Goal: Task Accomplishment & Management: Manage account settings

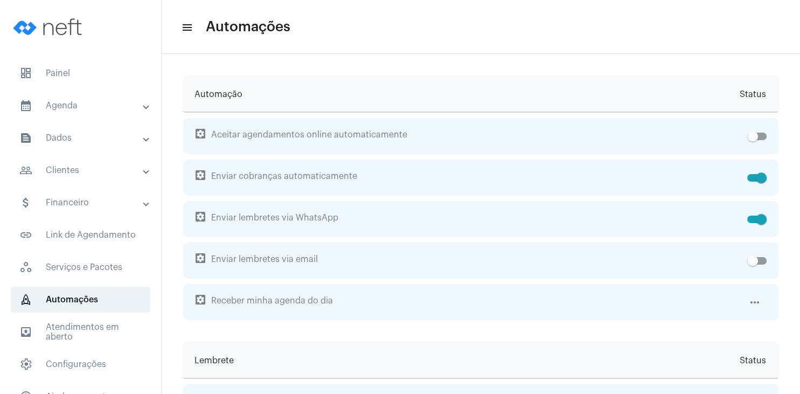
scroll to position [52, 0]
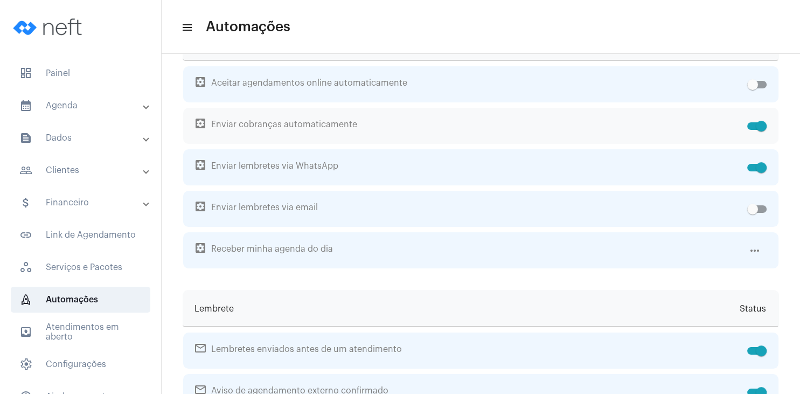
click at [749, 124] on span at bounding box center [756, 126] width 19 height 8
click at [752, 130] on input "checkbox" at bounding box center [752, 130] width 1 height 1
checkbox input "false"
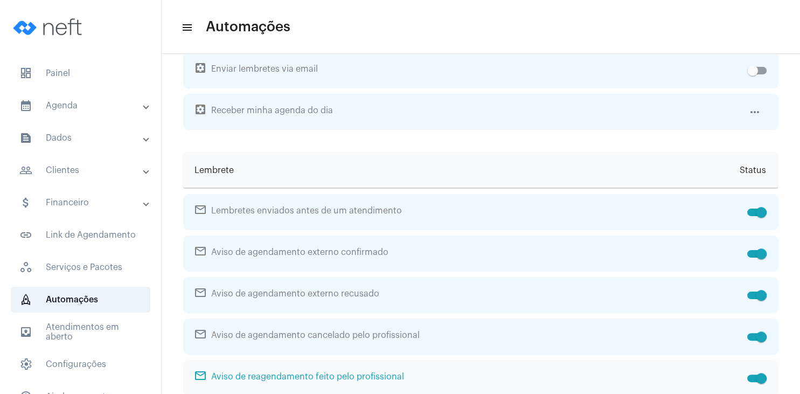
scroll to position [0, 0]
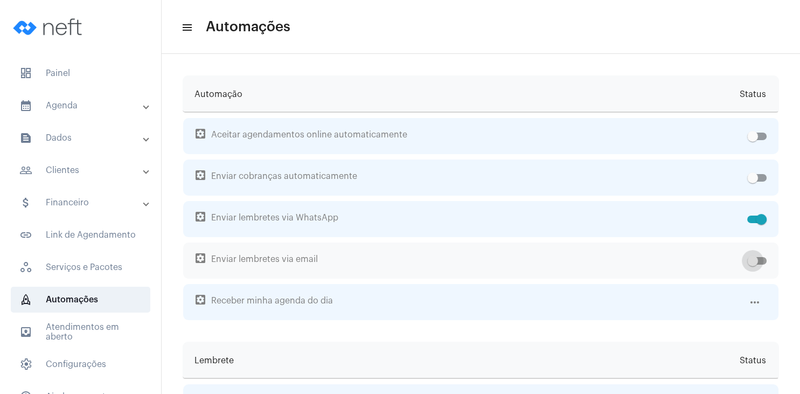
click at [760, 260] on span at bounding box center [756, 261] width 19 height 8
click at [752, 264] on input "checkbox" at bounding box center [752, 264] width 1 height 1
checkbox input "true"
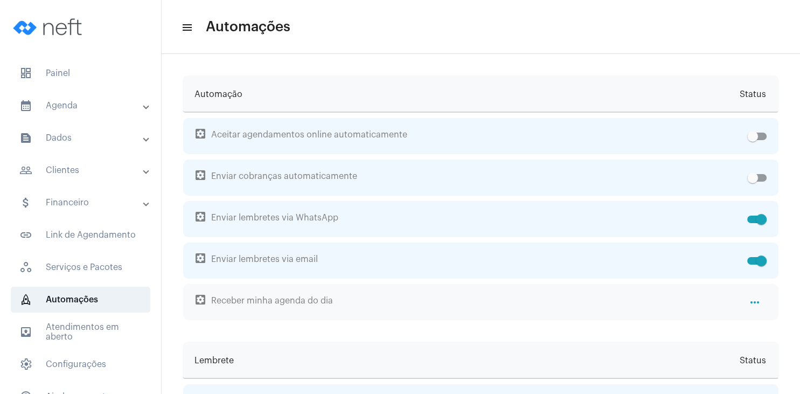
click at [755, 299] on mat-icon "more_horiz" at bounding box center [754, 302] width 13 height 13
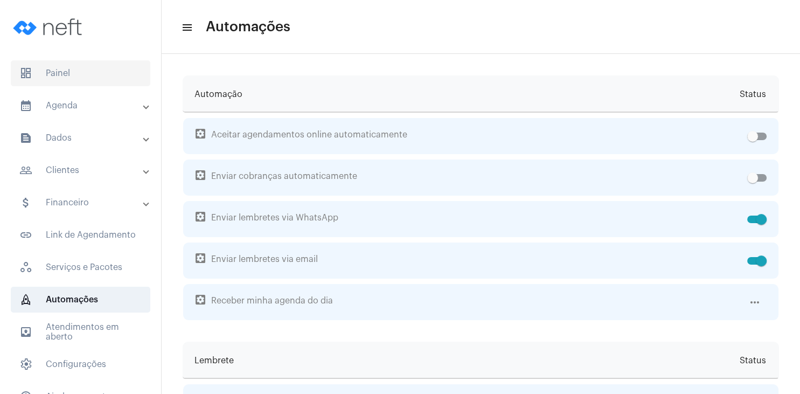
click at [60, 72] on span "dashboard Painel" at bounding box center [80, 73] width 139 height 26
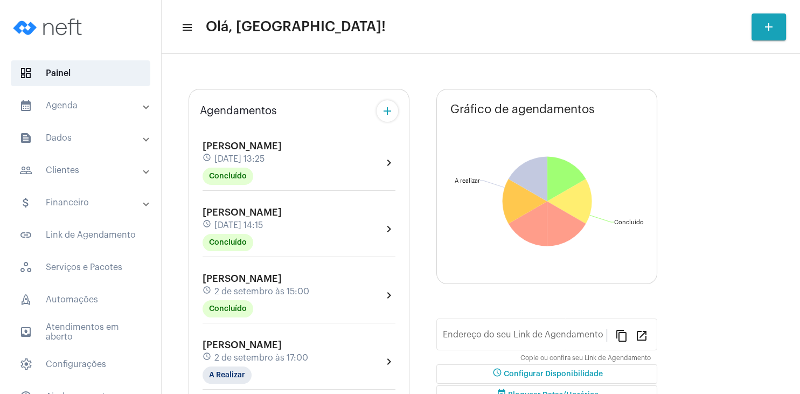
type input "[URL][DOMAIN_NAME]"
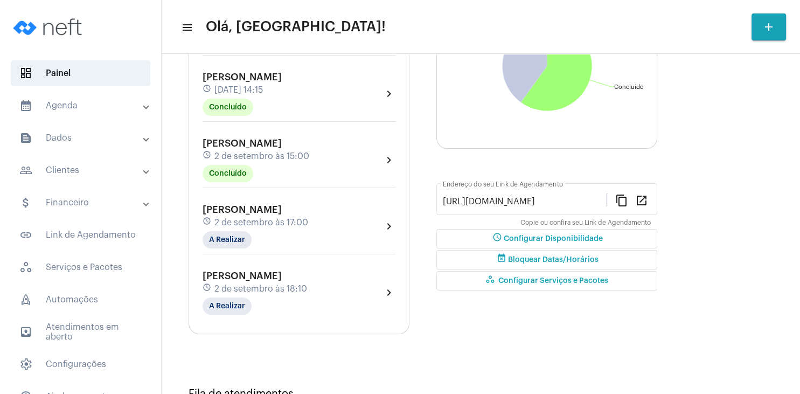
scroll to position [207, 0]
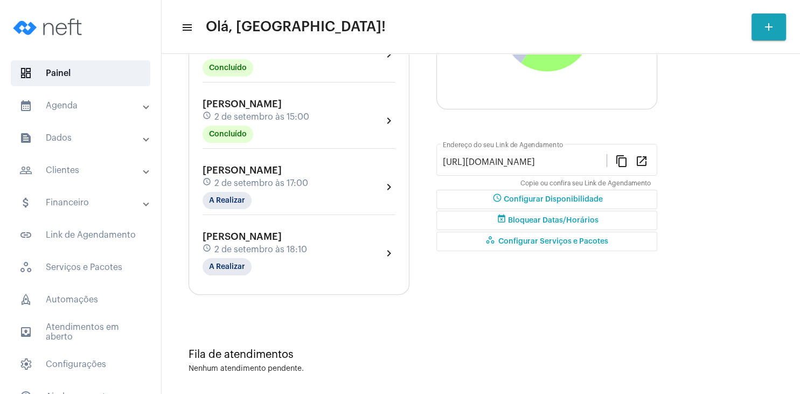
click at [229, 209] on div "[PERSON_NAME] schedule [DATE] 17:00 A Realizar chevron_right" at bounding box center [299, 189] width 198 height 55
click at [233, 204] on mat-chip "A Realizar" at bounding box center [226, 200] width 49 height 17
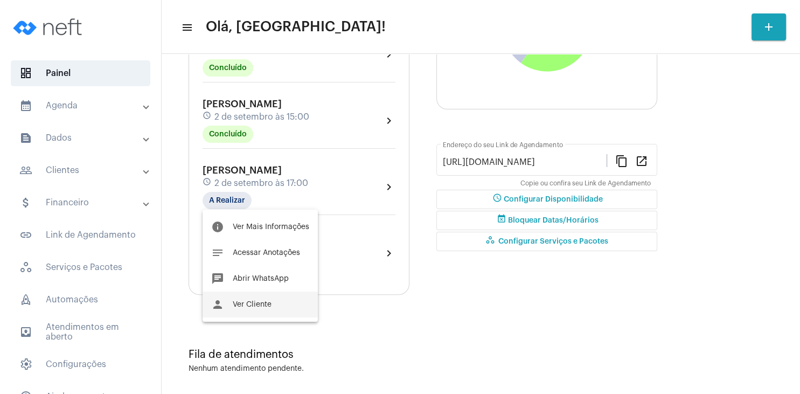
click at [251, 303] on span "Ver Cliente" at bounding box center [252, 304] width 39 height 8
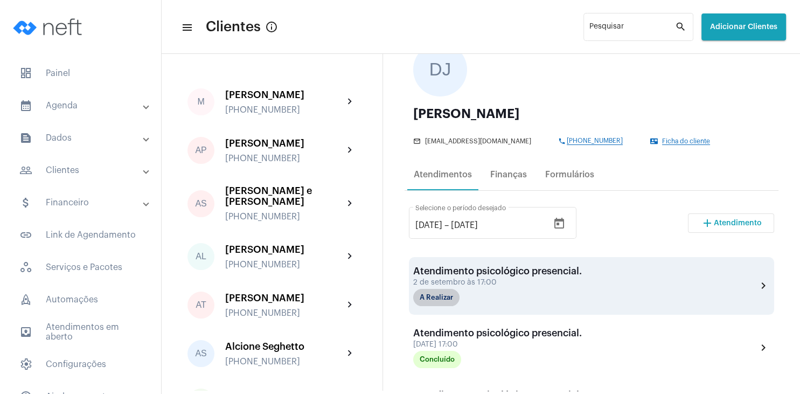
scroll to position [155, 0]
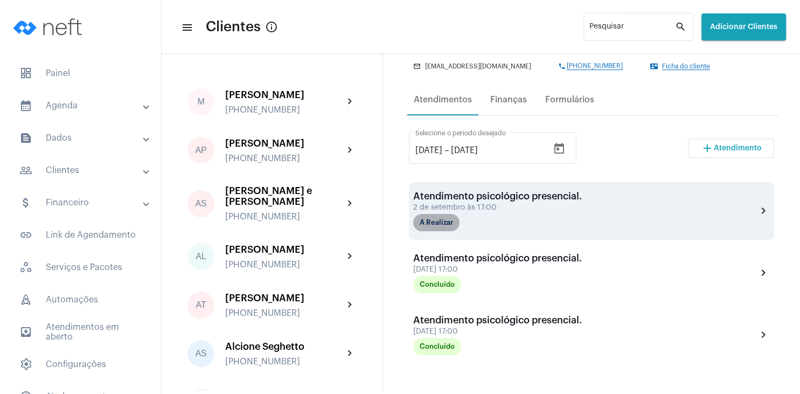
click at [429, 225] on mat-chip "A Realizar" at bounding box center [436, 222] width 46 height 17
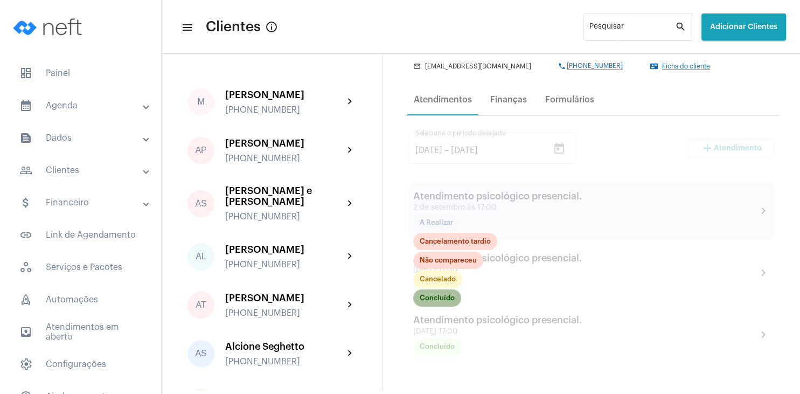
click at [447, 303] on mat-chip "Concluído" at bounding box center [437, 297] width 48 height 17
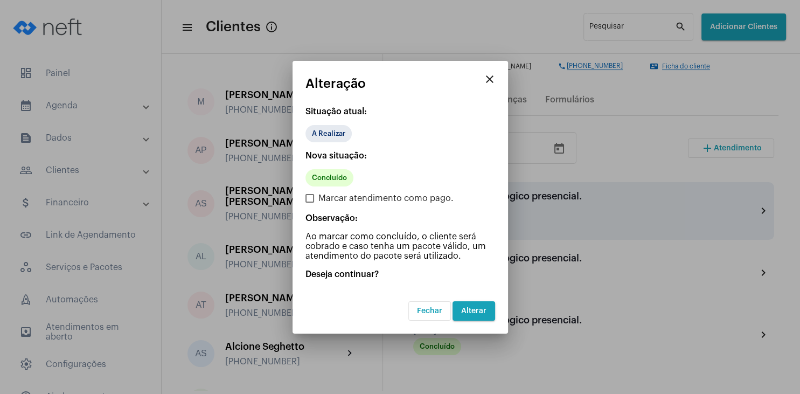
click at [473, 310] on span "Alterar" at bounding box center [473, 311] width 25 height 8
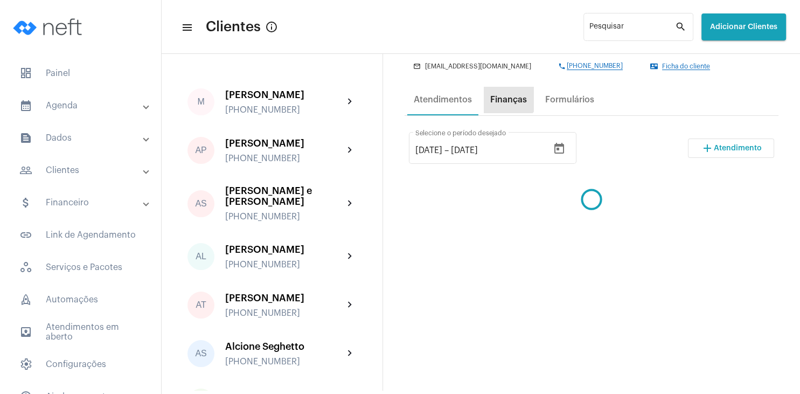
click at [504, 92] on div "Finanças" at bounding box center [509, 100] width 50 height 26
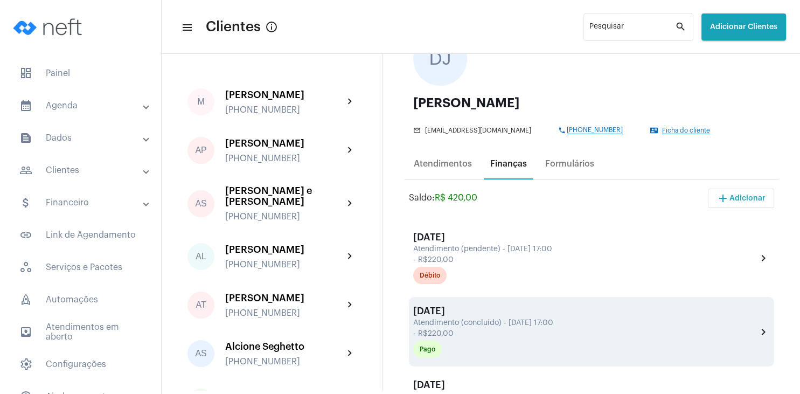
scroll to position [207, 0]
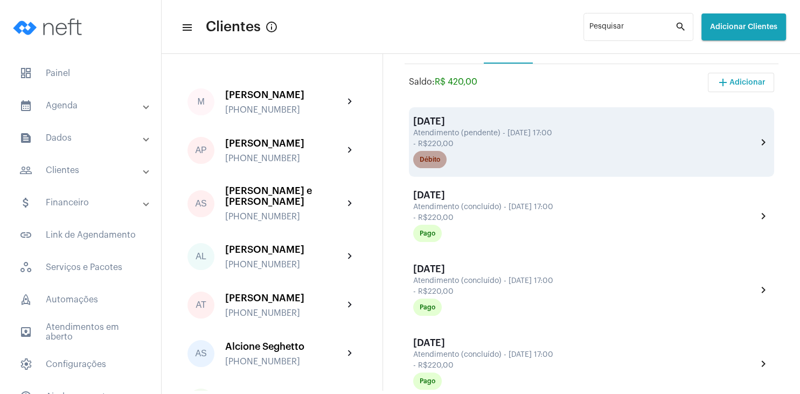
click at [433, 160] on div "Débito" at bounding box center [430, 159] width 20 height 7
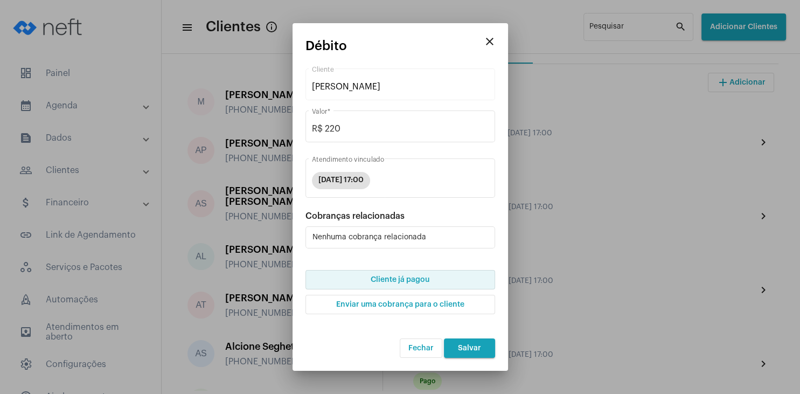
click at [373, 277] on span "Cliente já pagou" at bounding box center [400, 280] width 59 height 8
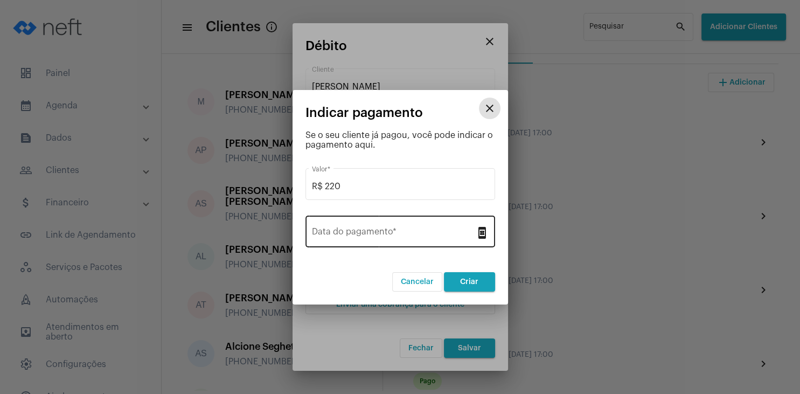
click at [357, 227] on div "Data do pagamento *" at bounding box center [394, 230] width 164 height 34
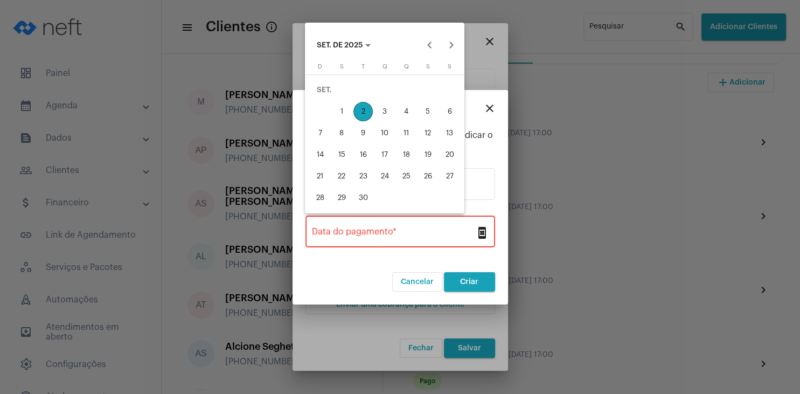
click at [370, 113] on div "2" at bounding box center [362, 111] width 19 height 19
type input "[DATE]"
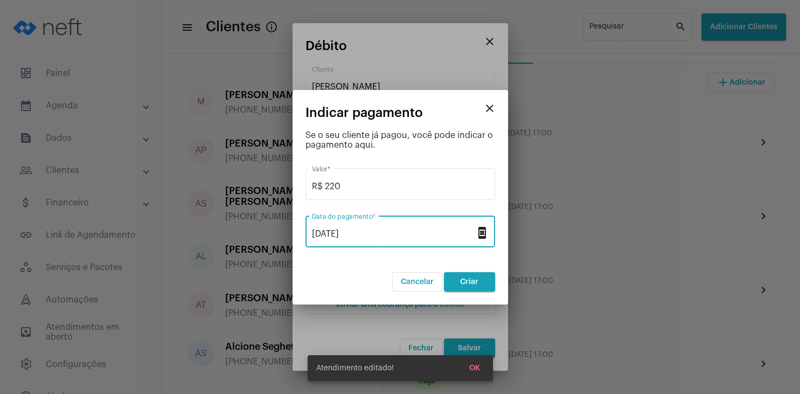
click at [467, 278] on span "Criar" at bounding box center [469, 282] width 18 height 8
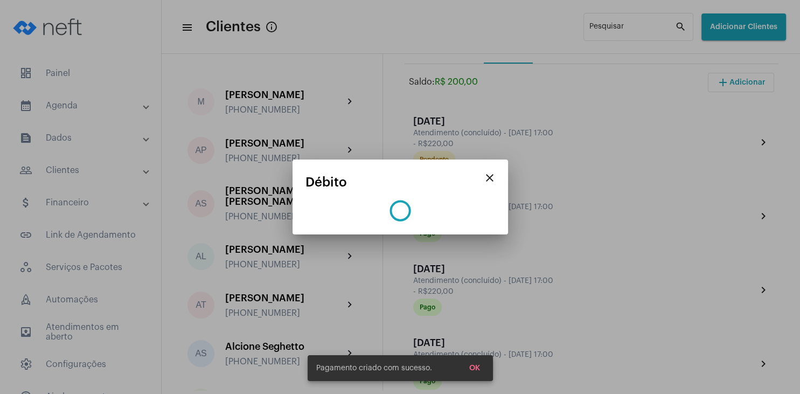
click at [478, 367] on span "OK" at bounding box center [474, 368] width 11 height 8
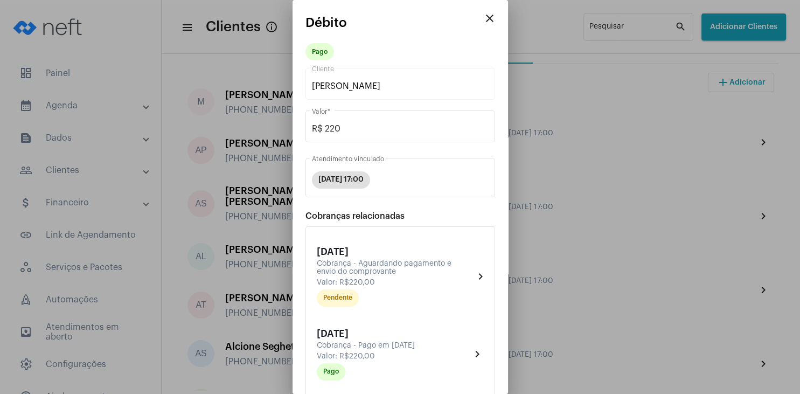
scroll to position [177, 0]
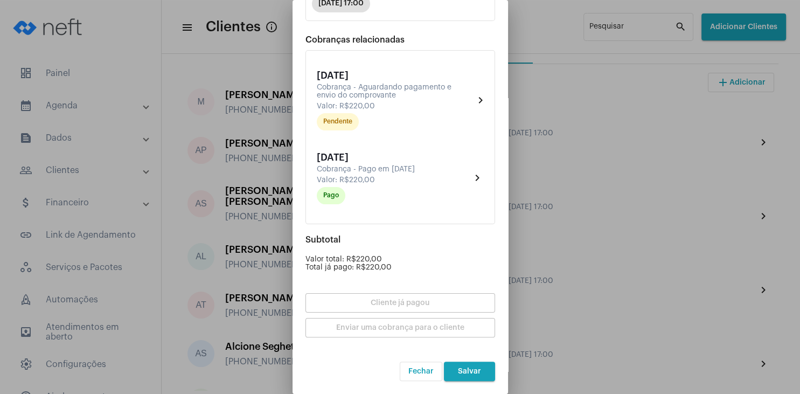
click at [476, 367] on button "Salvar" at bounding box center [469, 370] width 51 height 19
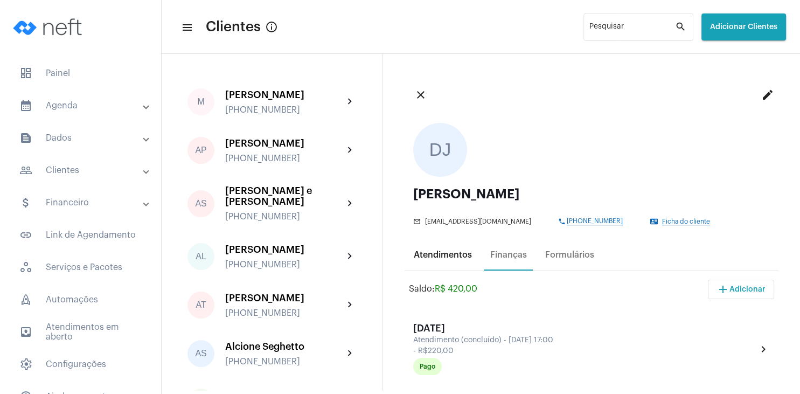
click at [434, 251] on div "Atendimentos" at bounding box center [443, 255] width 58 height 10
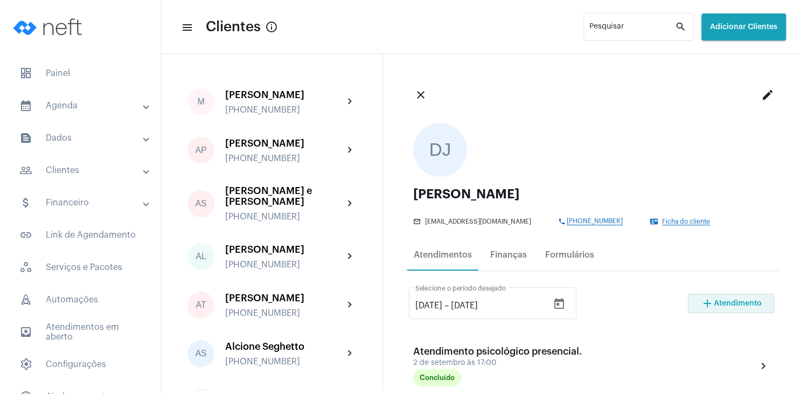
click at [716, 302] on span "Atendimento" at bounding box center [738, 303] width 48 height 8
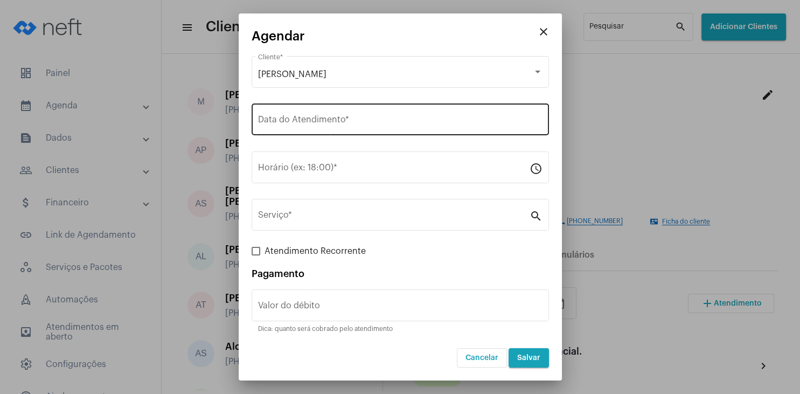
click at [299, 129] on div "Data do Atendimento *" at bounding box center [400, 118] width 284 height 34
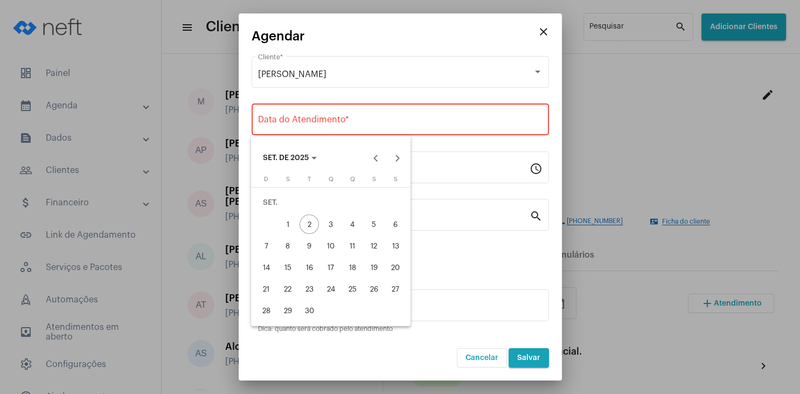
click at [313, 265] on div "16" at bounding box center [308, 266] width 19 height 19
type input "[DATE]"
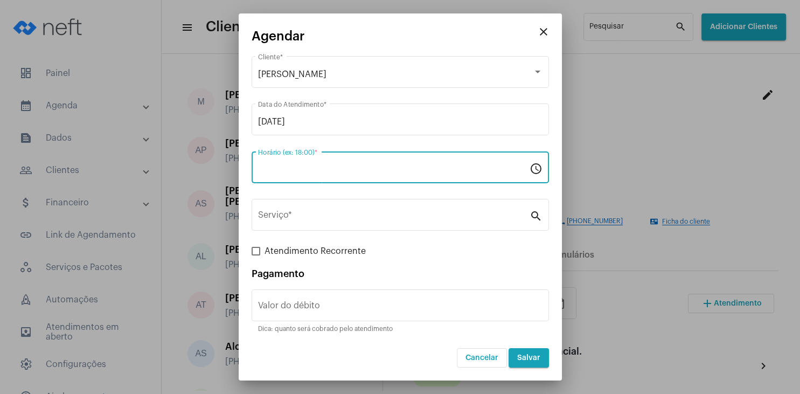
click at [320, 167] on input "Horário (ex: 18:00) *" at bounding box center [393, 170] width 271 height 10
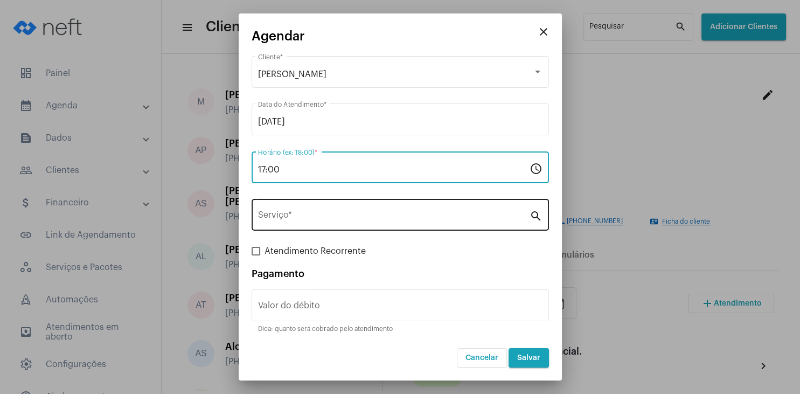
type input "17:00"
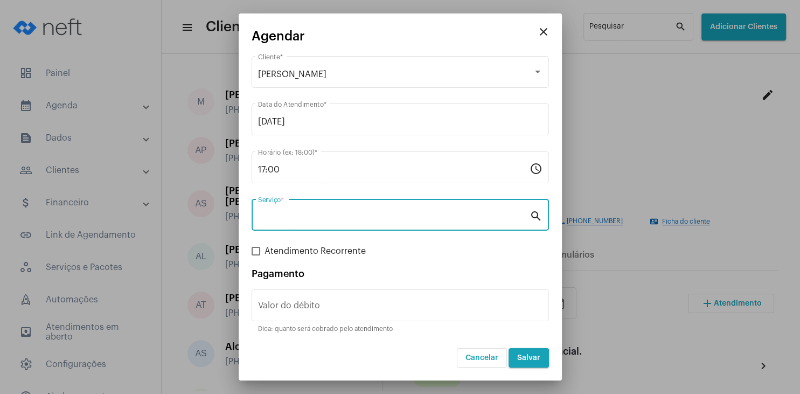
click at [303, 214] on input "Serviço *" at bounding box center [393, 217] width 271 height 10
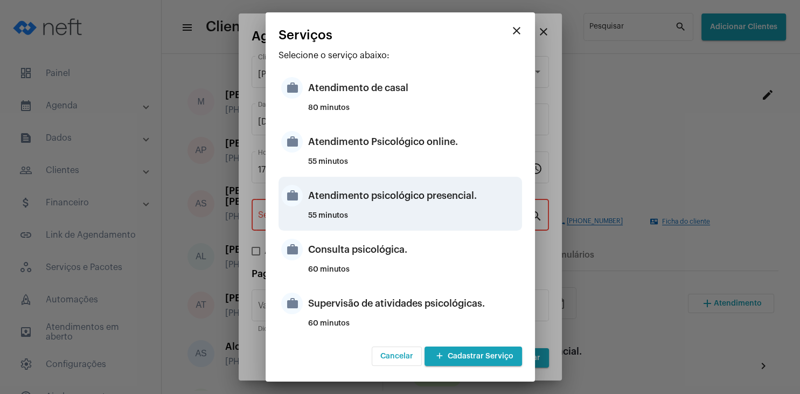
click at [436, 199] on div "Atendimento psicológico presencial." at bounding box center [413, 195] width 211 height 32
type input "Atendimento psicológico presencial."
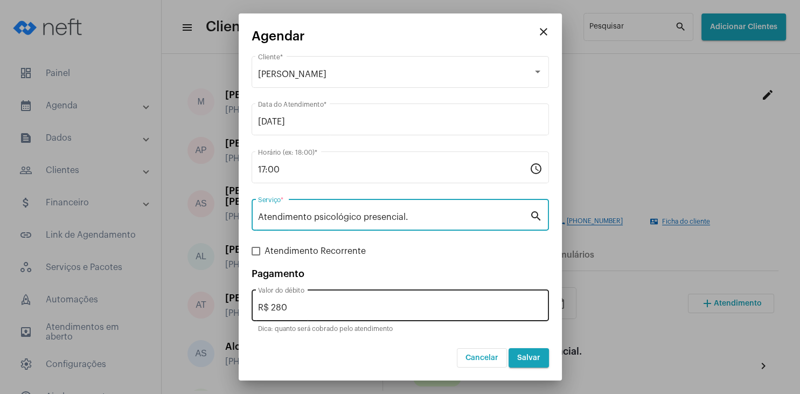
click at [312, 311] on input "R$ 280" at bounding box center [400, 308] width 284 height 10
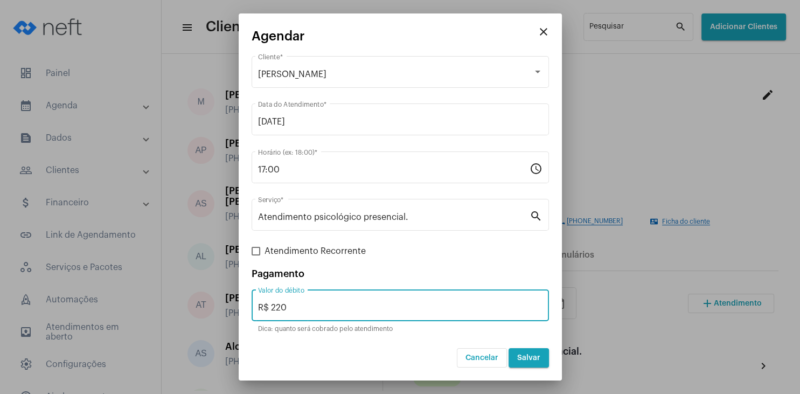
type input "R$ 220"
click at [525, 355] on span "Salvar" at bounding box center [528, 358] width 23 height 8
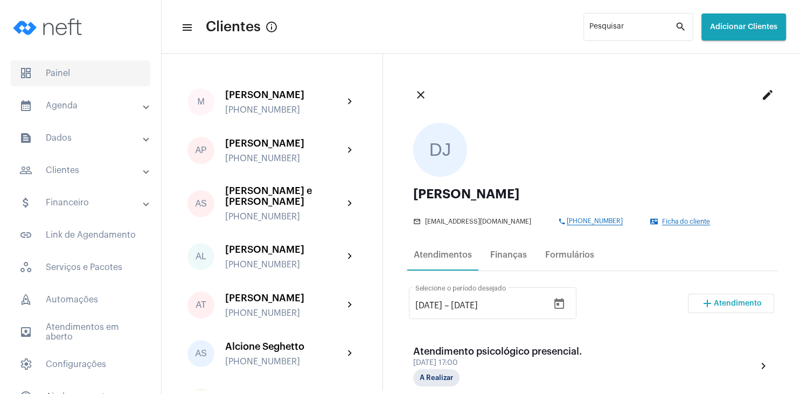
click at [44, 74] on span "dashboard Painel" at bounding box center [80, 73] width 139 height 26
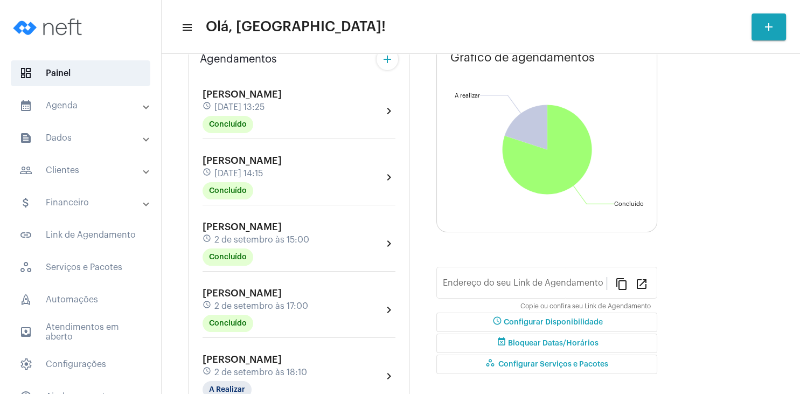
type input "[URL][DOMAIN_NAME]"
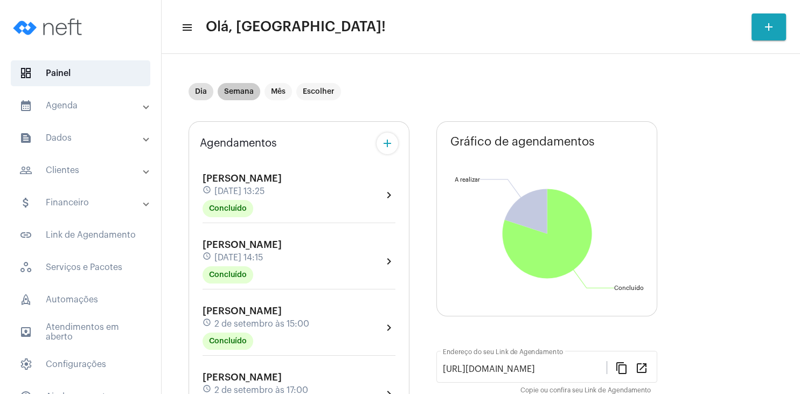
click at [242, 92] on mat-chip "Semana" at bounding box center [239, 91] width 43 height 17
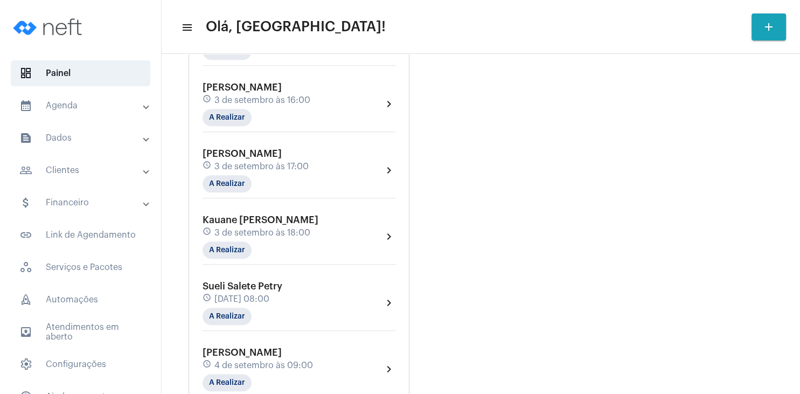
scroll to position [672, 0]
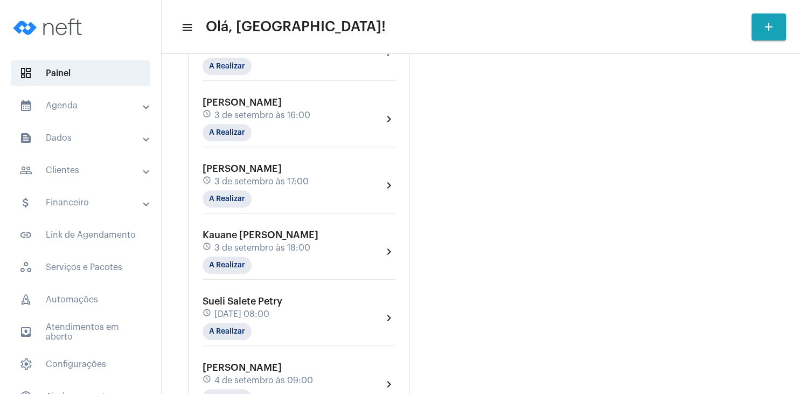
click at [262, 239] on span "Kauane [PERSON_NAME]" at bounding box center [260, 235] width 116 height 10
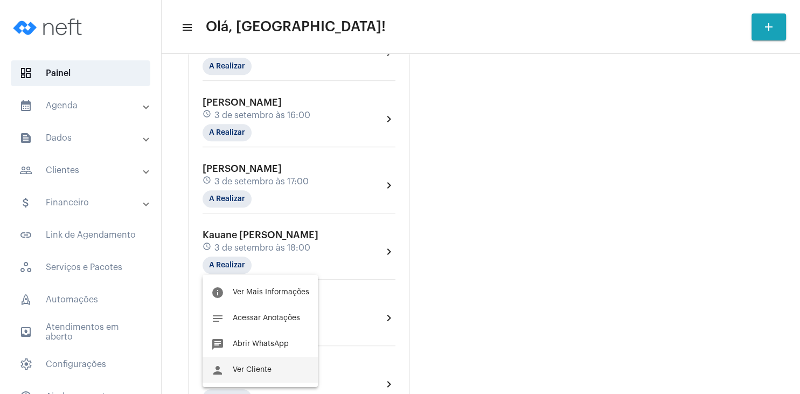
click at [270, 369] on span "Ver Cliente" at bounding box center [252, 370] width 39 height 8
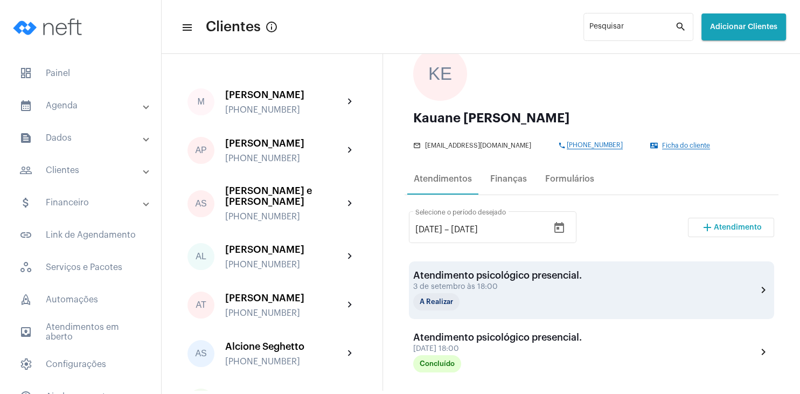
scroll to position [103, 0]
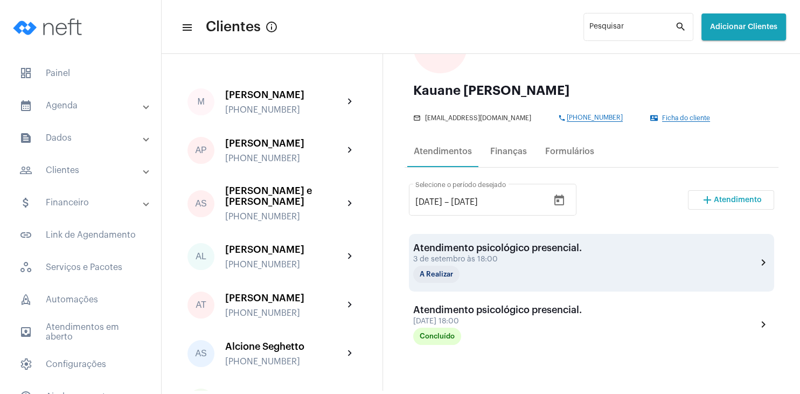
click at [493, 249] on div "Atendimento psicológico presencial." at bounding box center [497, 247] width 169 height 11
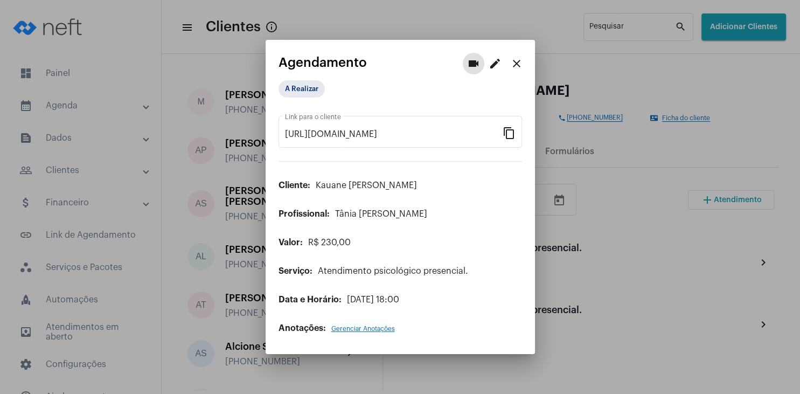
click at [492, 64] on mat-icon "edit" at bounding box center [494, 63] width 13 height 13
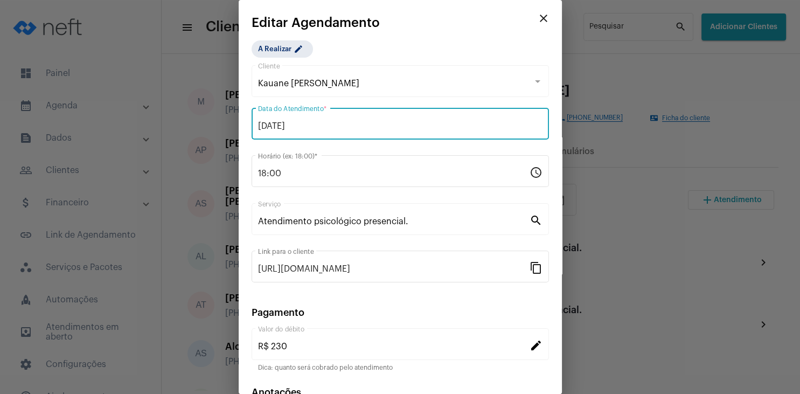
click at [285, 123] on input "[DATE]" at bounding box center [400, 126] width 284 height 10
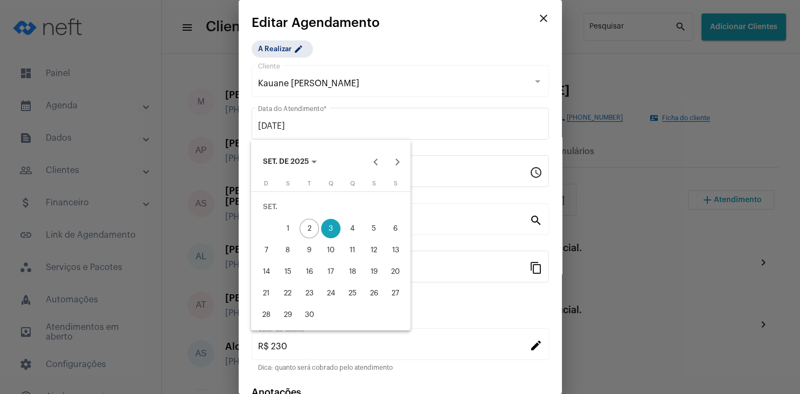
click at [291, 244] on div "8" at bounding box center [287, 249] width 19 height 19
type input "[DATE]"
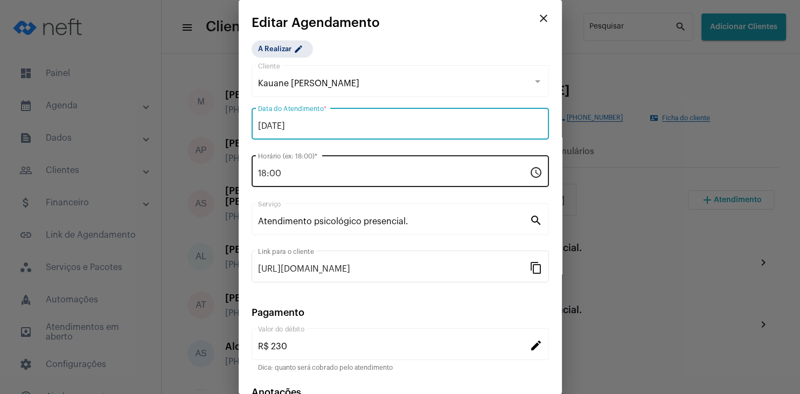
click at [291, 178] on input "18:00" at bounding box center [393, 174] width 271 height 10
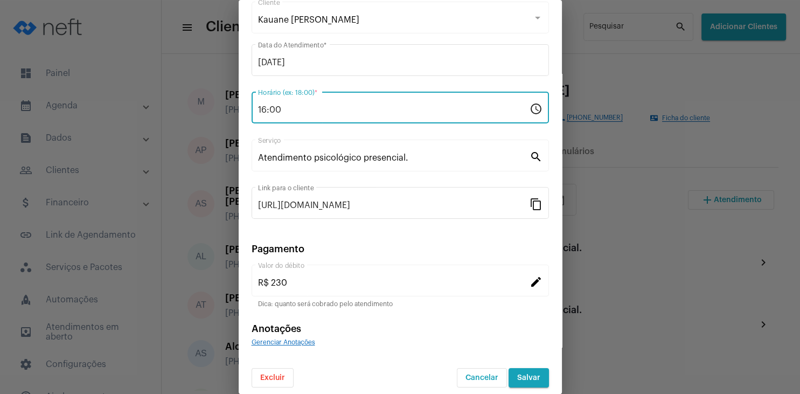
scroll to position [69, 0]
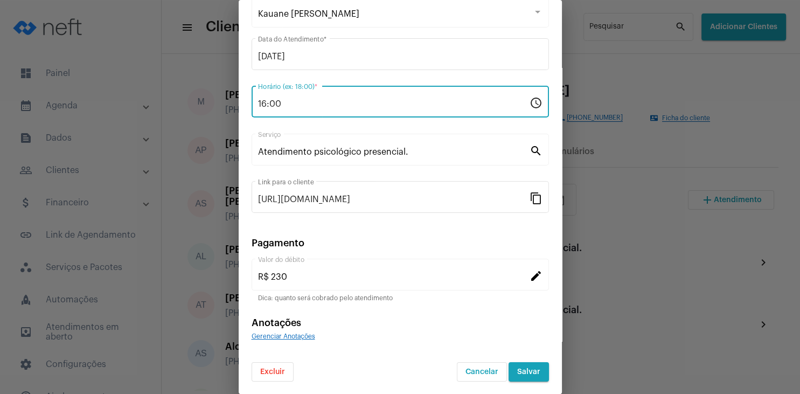
type input "16:00"
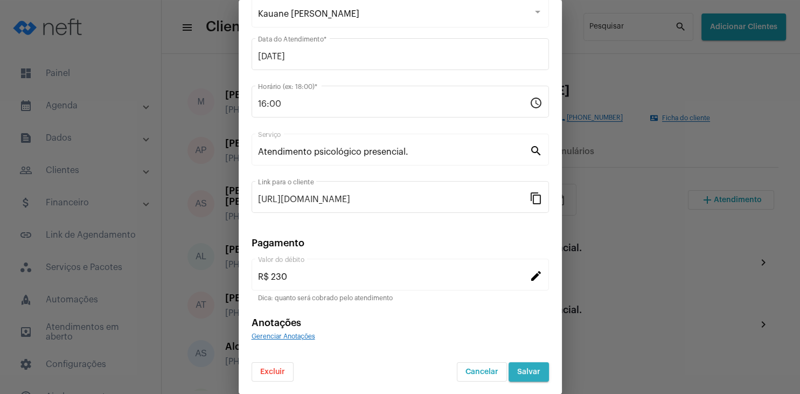
click at [529, 373] on span "Salvar" at bounding box center [528, 372] width 23 height 8
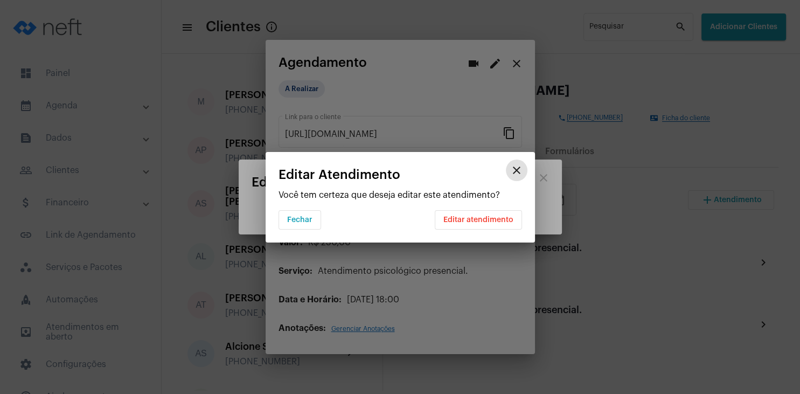
click at [479, 216] on span "Editar atendimento" at bounding box center [478, 220] width 70 height 8
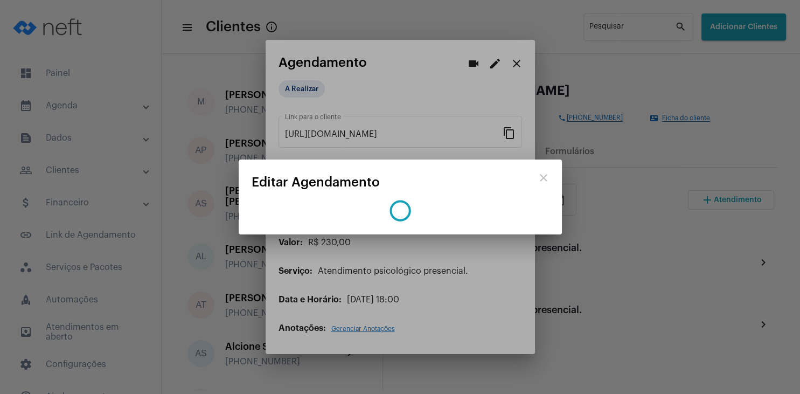
click at [475, 369] on div at bounding box center [400, 197] width 800 height 394
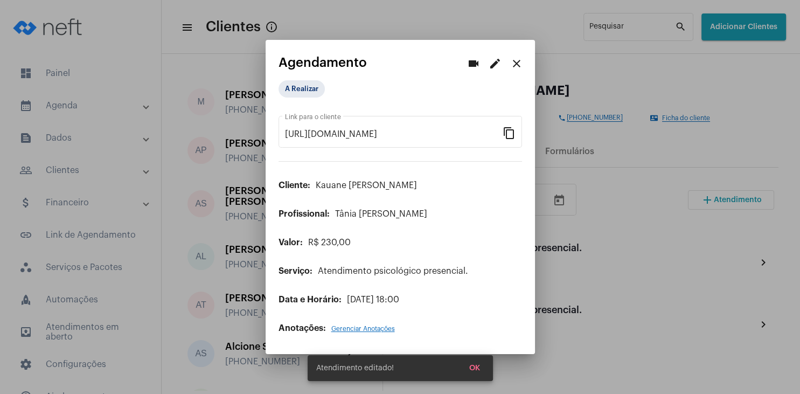
click at [471, 371] on span "OK" at bounding box center [474, 368] width 11 height 8
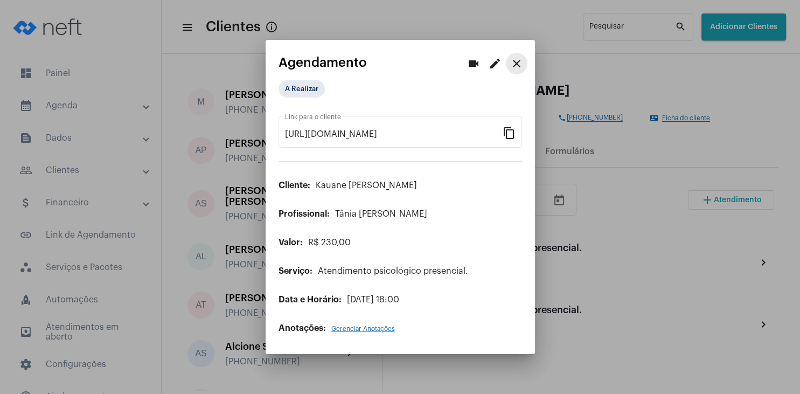
click at [521, 66] on mat-icon "close" at bounding box center [516, 63] width 13 height 13
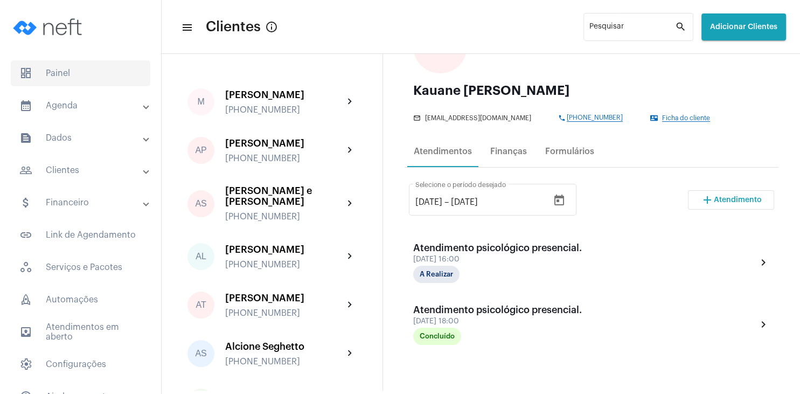
click at [64, 76] on span "dashboard Painel" at bounding box center [80, 73] width 139 height 26
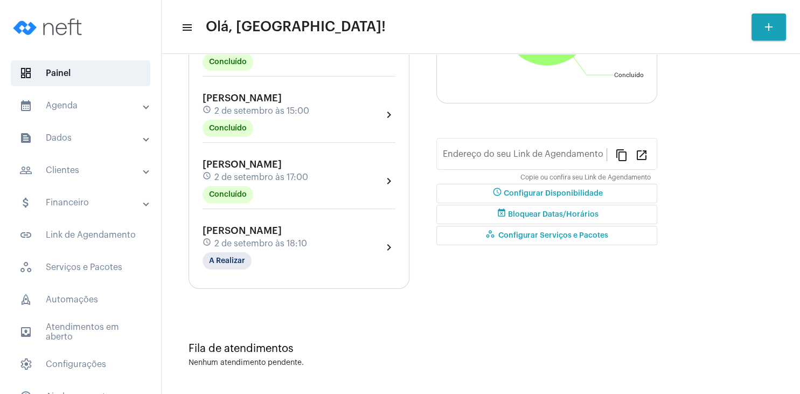
type input "[URL][DOMAIN_NAME]"
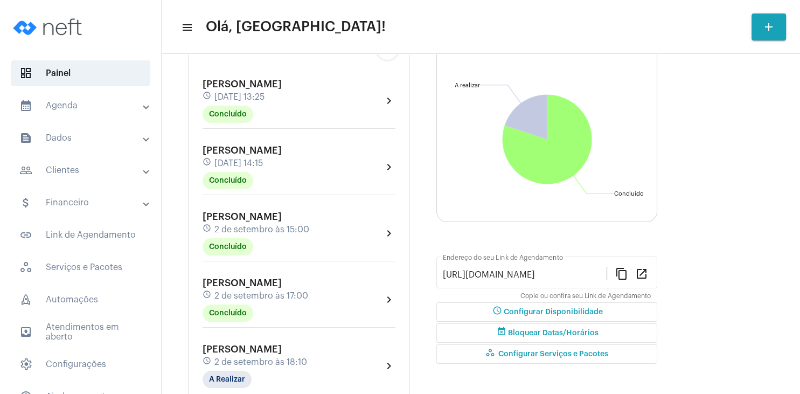
scroll to position [6, 0]
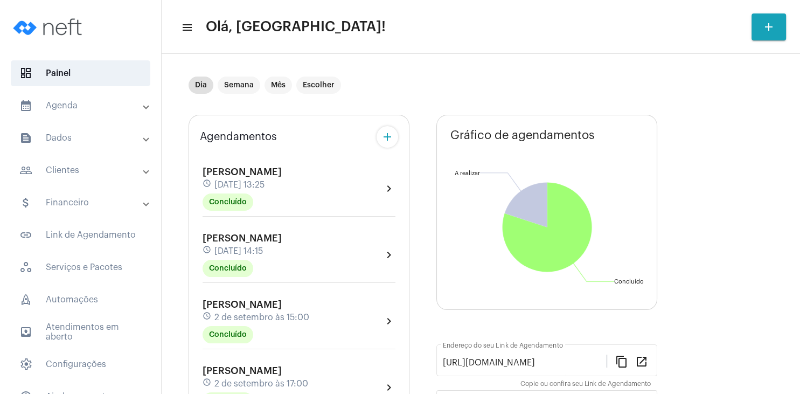
click at [82, 179] on mat-expansion-panel-header "people_outline Clientes" at bounding box center [83, 170] width 155 height 26
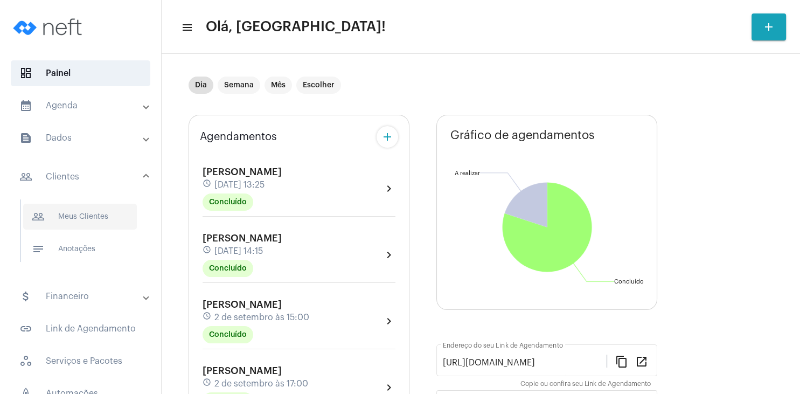
click at [89, 214] on span "people_outline Meus Clientes" at bounding box center [80, 217] width 114 height 26
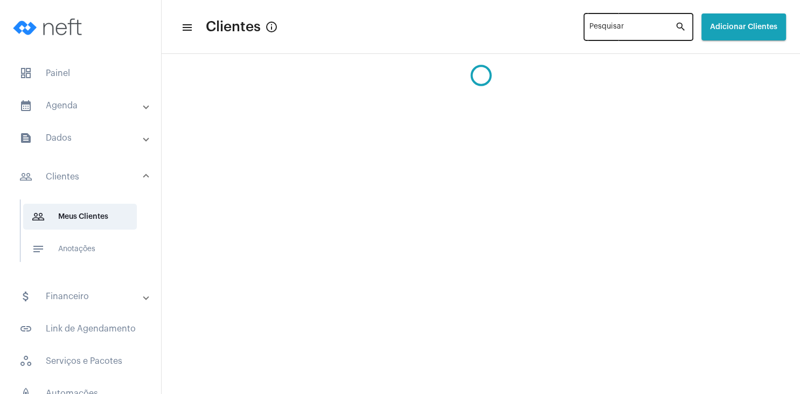
click at [610, 30] on input "Pesquisar" at bounding box center [632, 29] width 86 height 9
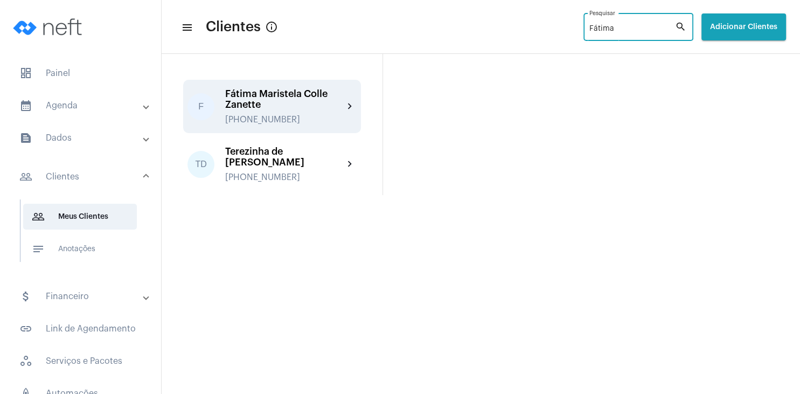
type input "Fátima"
click at [264, 109] on div "Fátima Maristela Colle Zanette" at bounding box center [284, 99] width 118 height 22
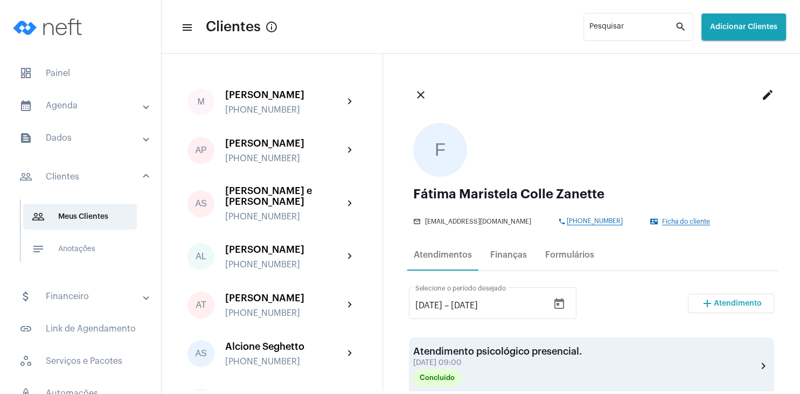
scroll to position [103, 0]
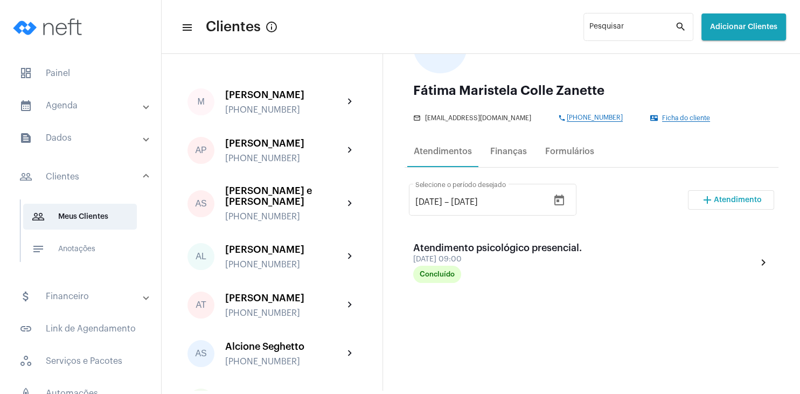
click at [721, 201] on span "Atendimento" at bounding box center [738, 200] width 48 height 8
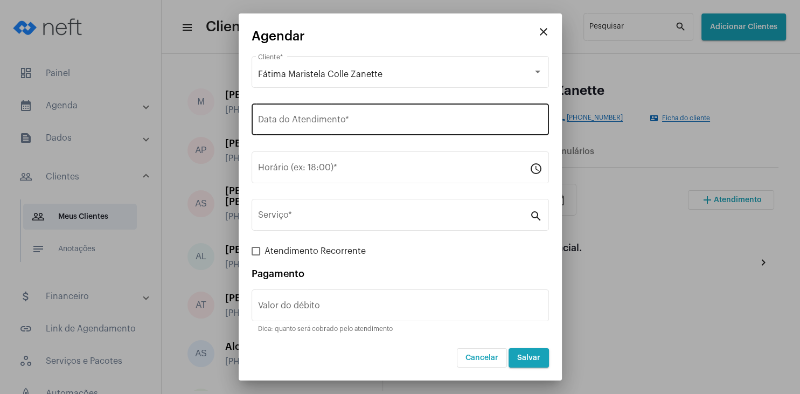
click at [387, 114] on div "Data do Atendimento *" at bounding box center [400, 118] width 284 height 34
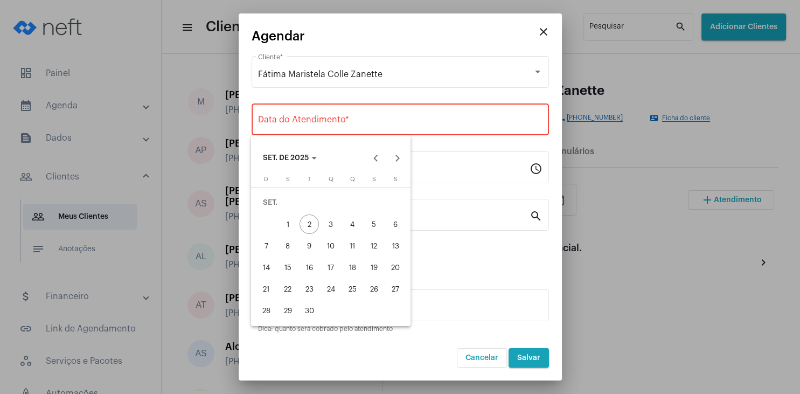
click at [354, 221] on div "4" at bounding box center [352, 223] width 19 height 19
type input "[DATE]"
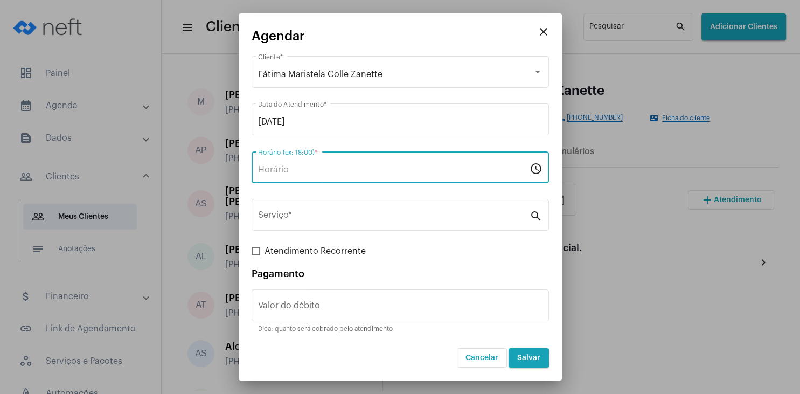
click at [301, 166] on input "Horário (ex: 18:00) *" at bounding box center [393, 170] width 271 height 10
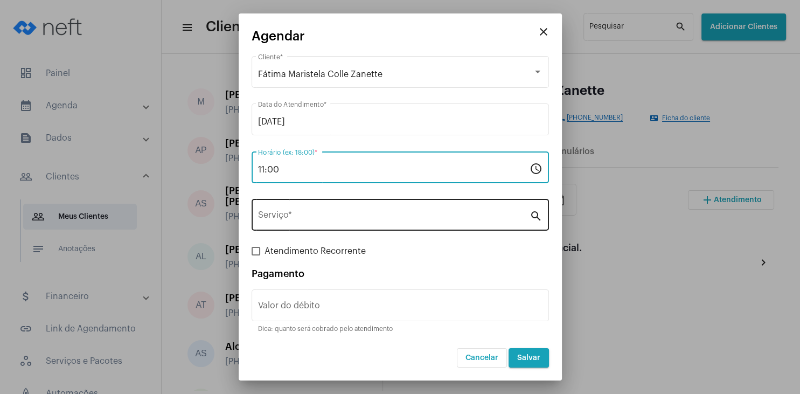
type input "11:00"
click at [301, 208] on div "Serviço *" at bounding box center [393, 214] width 271 height 34
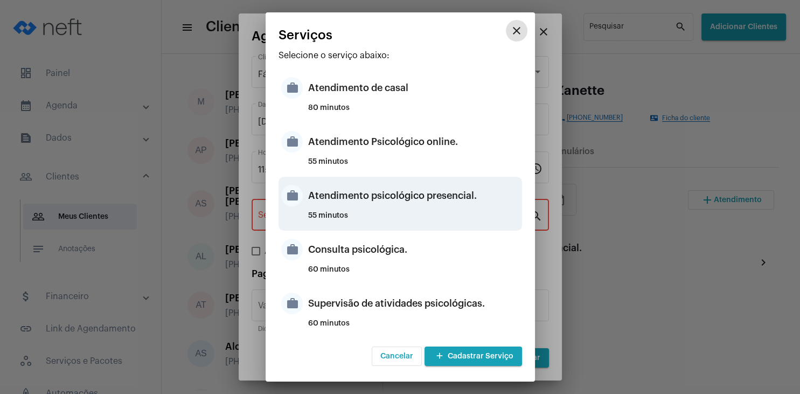
click at [425, 202] on div "Atendimento psicológico presencial." at bounding box center [413, 195] width 211 height 32
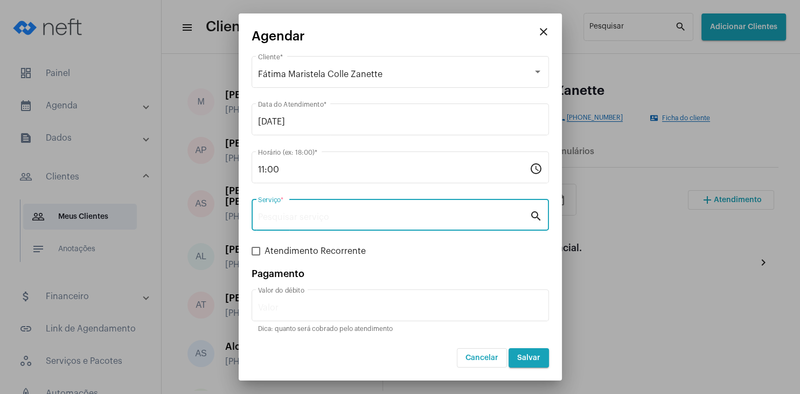
type input "Atendimento psicológico presencial."
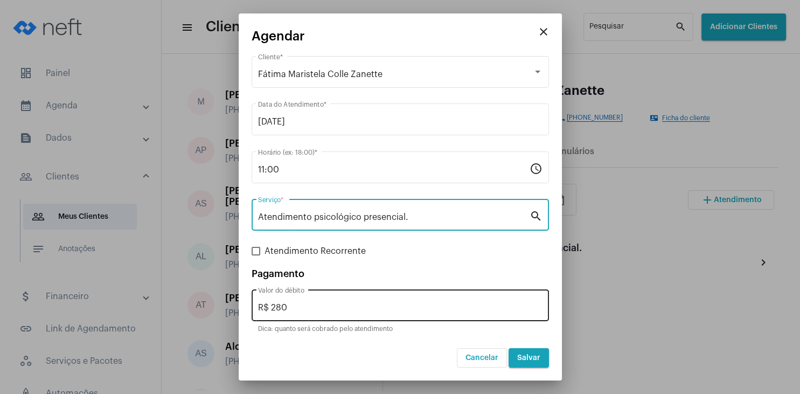
click at [309, 303] on input "R$ 280" at bounding box center [400, 308] width 284 height 10
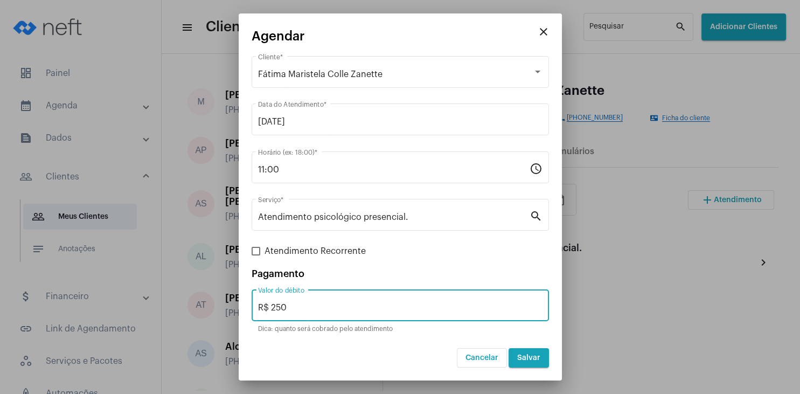
type input "R$ 250"
click at [528, 364] on button "Salvar" at bounding box center [528, 357] width 40 height 19
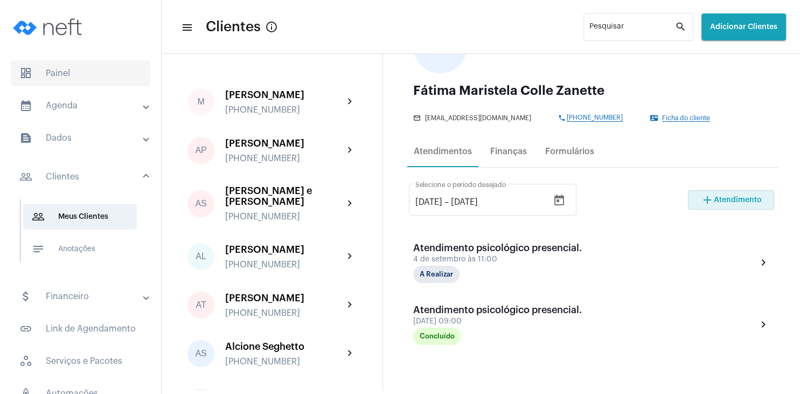
click at [78, 82] on span "dashboard Painel" at bounding box center [80, 73] width 139 height 26
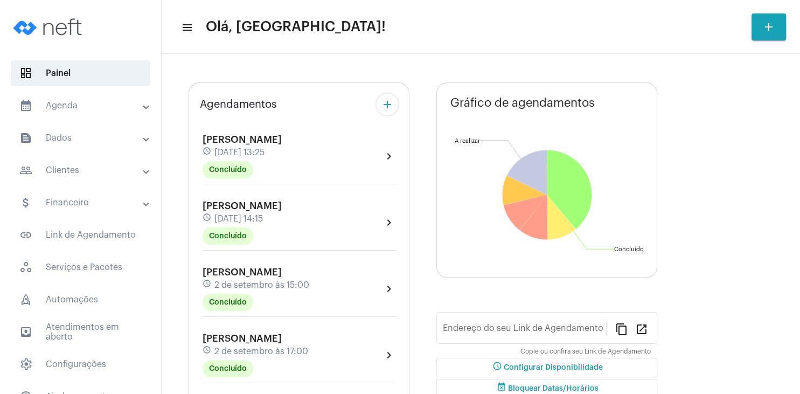
type input "[URL][DOMAIN_NAME]"
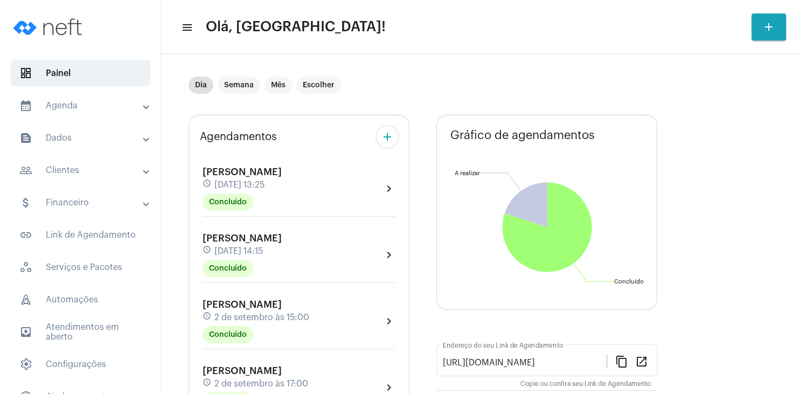
scroll to position [213, 0]
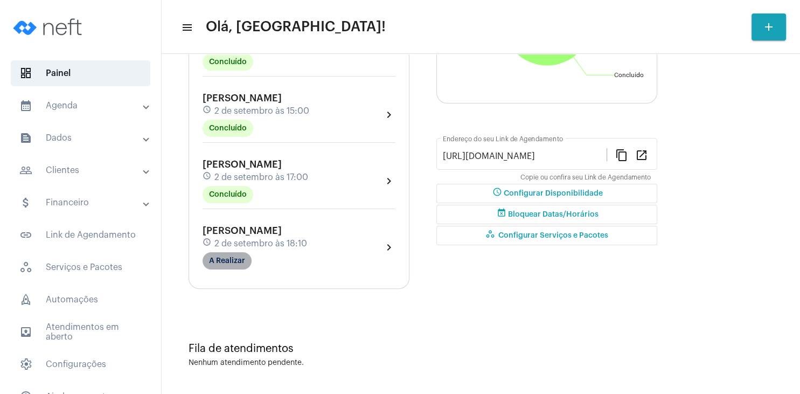
click at [238, 260] on mat-chip "A Realizar" at bounding box center [226, 260] width 49 height 17
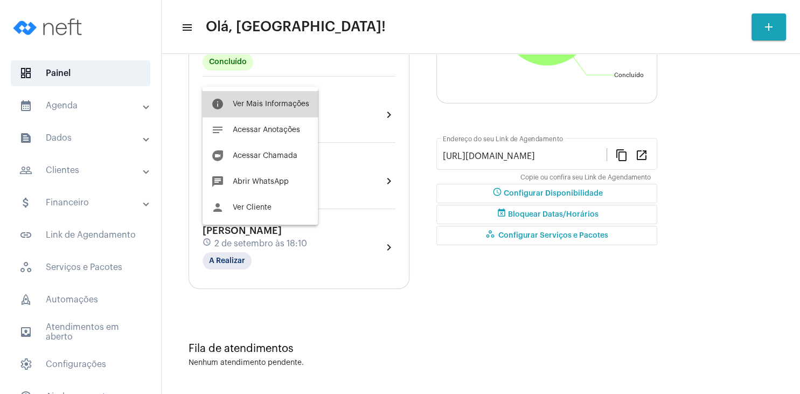
click at [294, 103] on span "Ver Mais Informações" at bounding box center [271, 104] width 76 height 8
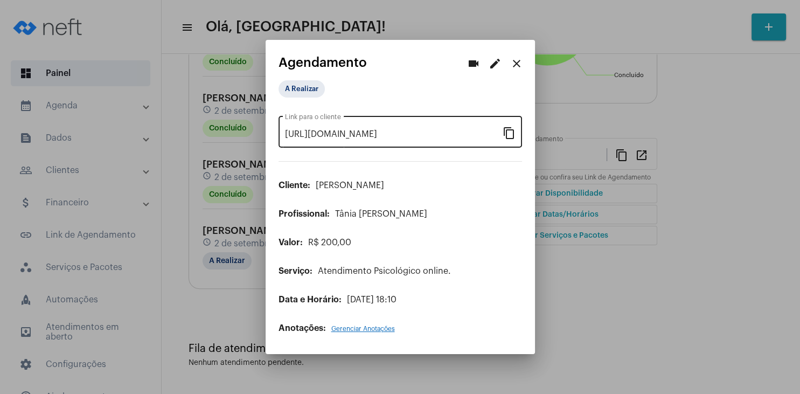
click at [506, 134] on mat-icon "content_copy" at bounding box center [508, 132] width 13 height 13
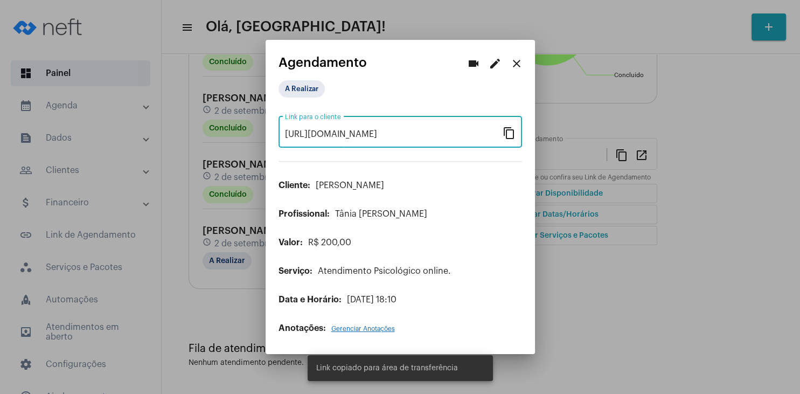
scroll to position [0, 81]
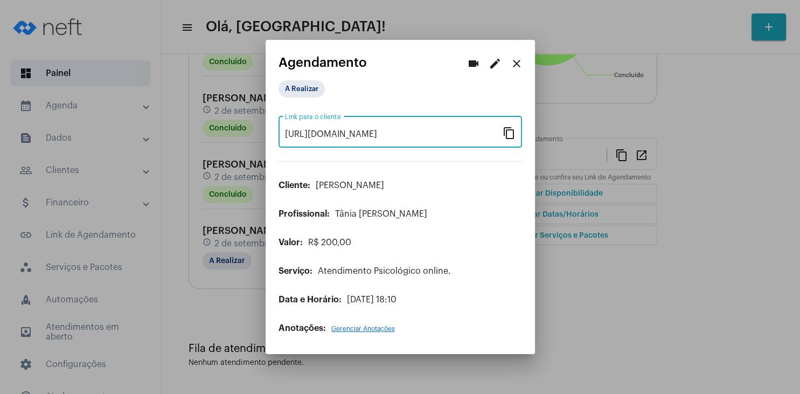
click at [519, 64] on mat-icon "close" at bounding box center [516, 63] width 13 height 13
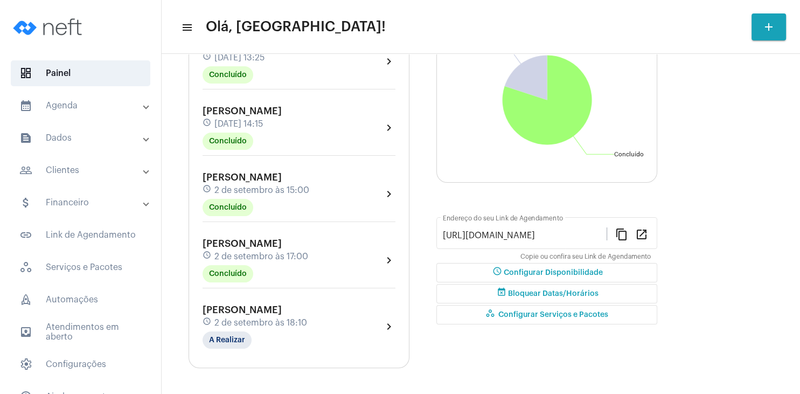
scroll to position [207, 0]
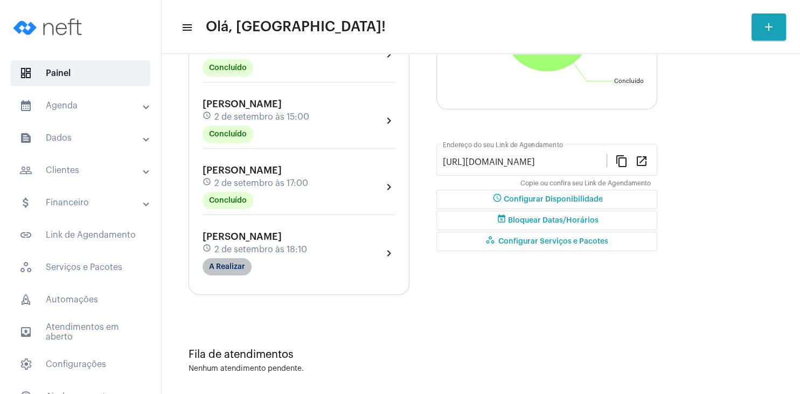
click at [232, 270] on mat-chip "A Realizar" at bounding box center [226, 266] width 49 height 17
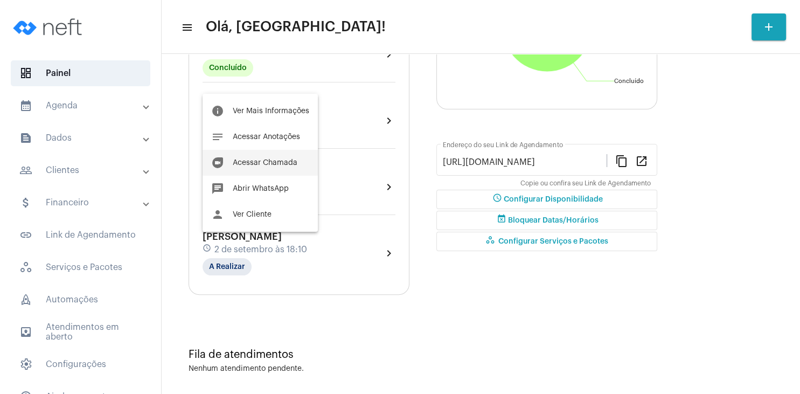
click at [276, 166] on button "duo [PERSON_NAME]" at bounding box center [259, 163] width 115 height 26
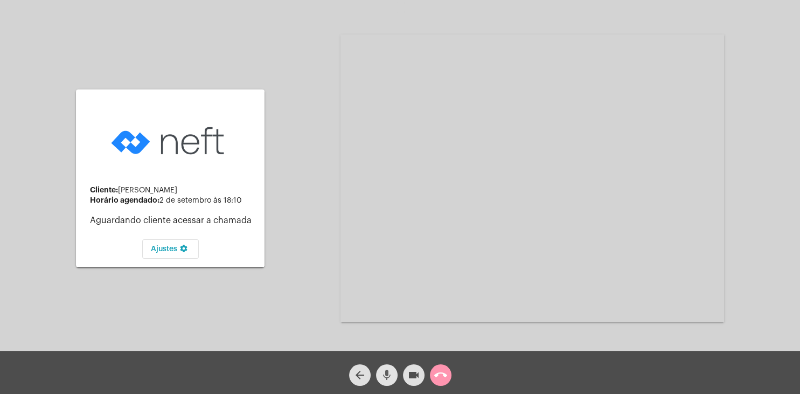
click at [392, 379] on mat-icon "mic" at bounding box center [386, 374] width 13 height 13
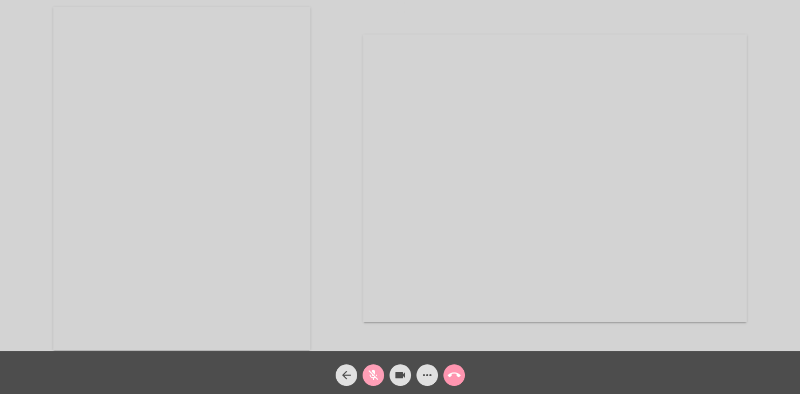
click at [376, 377] on mat-icon "mic_off" at bounding box center [373, 374] width 13 height 13
click at [375, 378] on mat-icon "mic" at bounding box center [373, 374] width 13 height 13
click at [376, 372] on mat-icon "mic_off" at bounding box center [373, 374] width 13 height 13
click at [375, 379] on mat-icon "mic" at bounding box center [373, 374] width 13 height 13
click at [372, 372] on mat-icon "mic_off" at bounding box center [373, 374] width 13 height 13
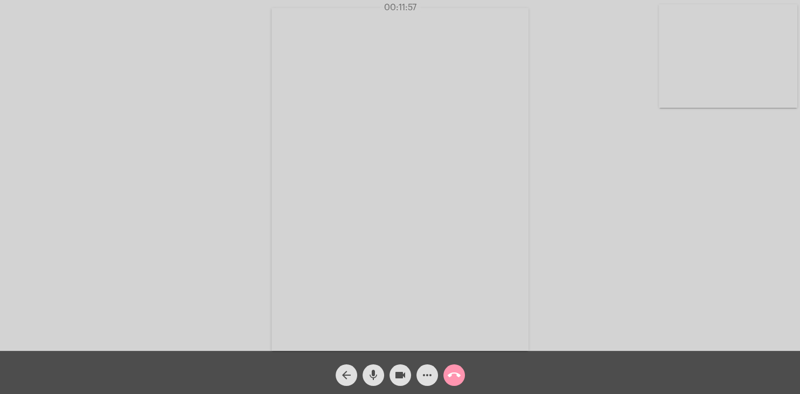
click at [604, 130] on div "Acessando Câmera e Microfone..." at bounding box center [400, 178] width 798 height 351
